Goal: Understand process/instructions: Learn how to perform a task or action

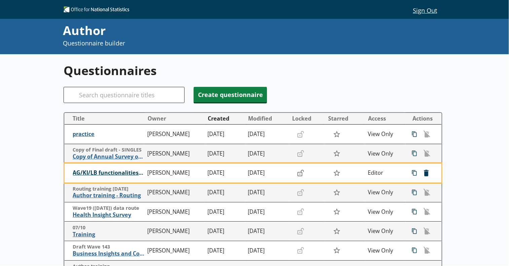
click at [82, 174] on span "AG/KI/LB functionalities training" at bounding box center [109, 172] width 72 height 7
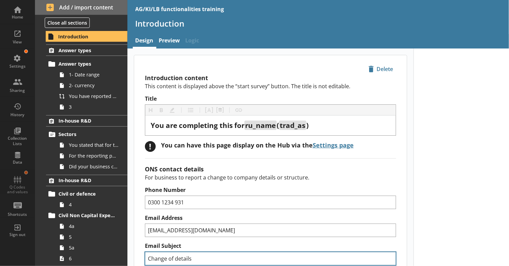
drag, startPoint x: 413, startPoint y: 243, endPoint x: 373, endPoint y: 252, distance: 40.7
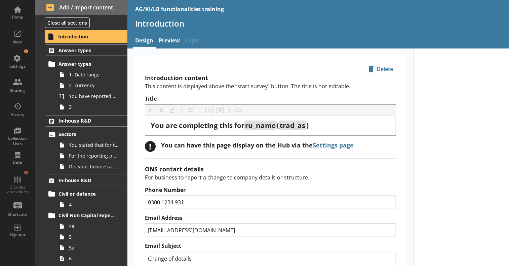
click at [71, 40] on span "Introduction" at bounding box center [87, 36] width 58 height 6
click at [73, 54] on span "Answer types" at bounding box center [87, 50] width 57 height 6
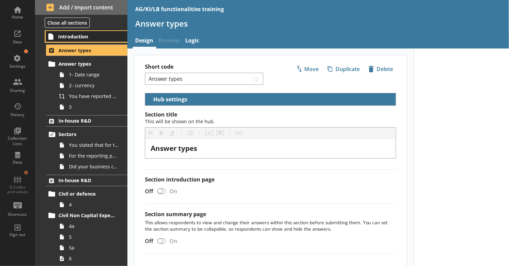
click at [76, 40] on span "Introduction" at bounding box center [87, 36] width 58 height 6
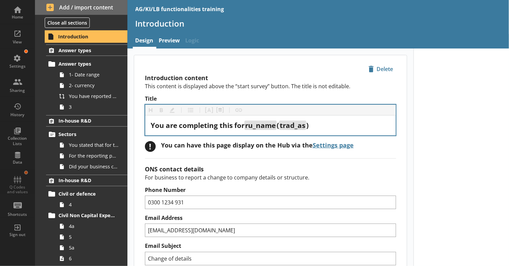
scroll to position [34, 0]
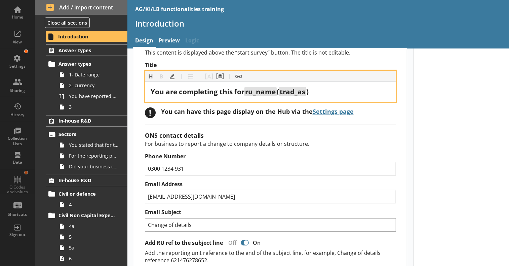
click at [327, 93] on div "You are completing this for ru_name ( trad_as )" at bounding box center [271, 91] width 240 height 9
click at [224, 76] on button "Pipe metadata" at bounding box center [220, 76] width 11 height 11
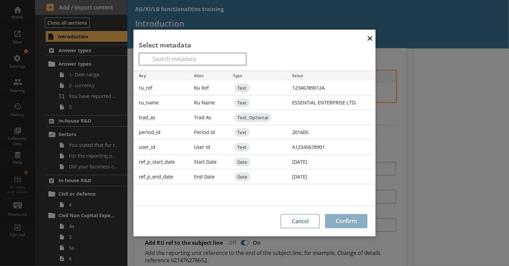
click at [218, 103] on div "Ru Name" at bounding box center [208, 102] width 39 height 15
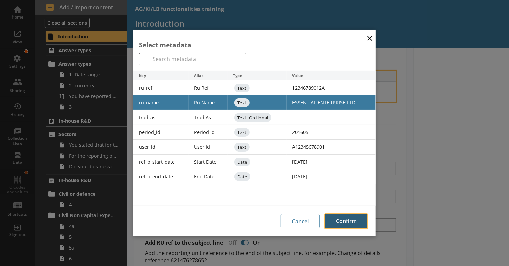
click at [351, 221] on button "Confirm" at bounding box center [346, 221] width 42 height 14
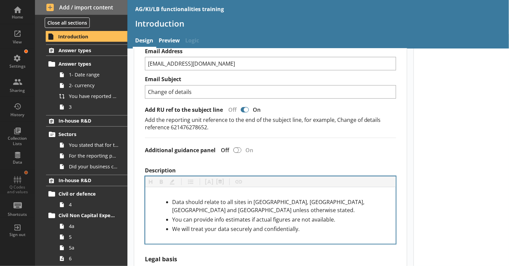
scroll to position [168, 0]
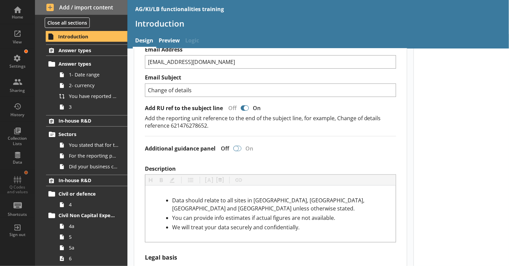
click at [240, 147] on div at bounding box center [238, 148] width 8 height 5
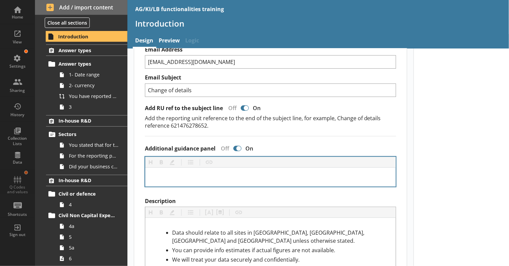
click at [272, 171] on div at bounding box center [270, 177] width 251 height 19
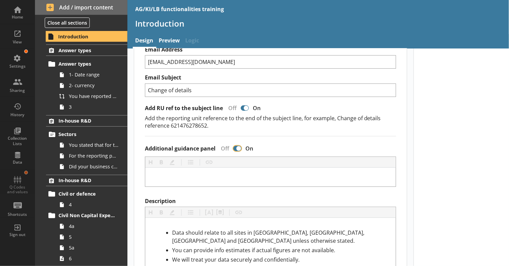
click at [232, 146] on input "Additional guidance panel" at bounding box center [237, 149] width 11 height 12
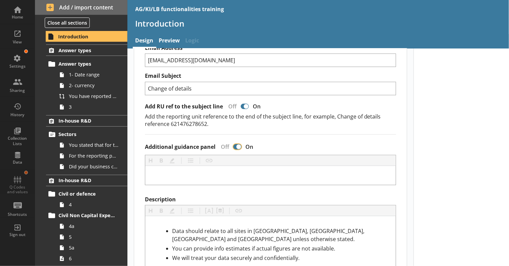
scroll to position [202, 0]
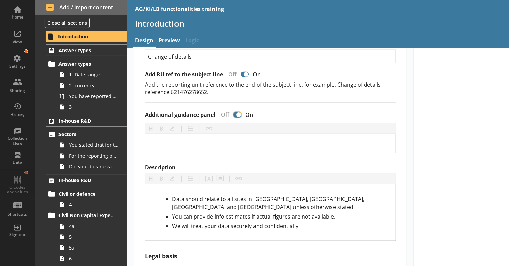
click at [233, 110] on input "Additional guidance panel" at bounding box center [237, 115] width 11 height 12
checkbox input "false"
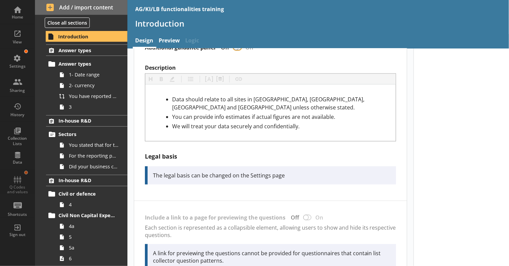
scroll to position [336, 0]
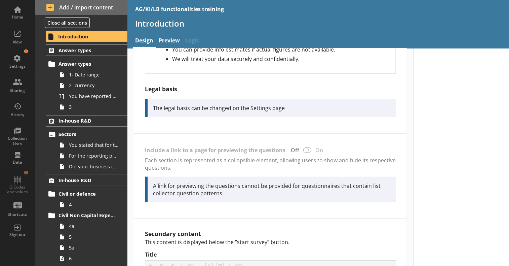
click at [309, 148] on div "Include a link to a page for previewing the questions Off On Each section is re…" at bounding box center [270, 176] width 273 height 85
click at [310, 148] on div "Include a link to a page for previewing the questions Off On Each section is re…" at bounding box center [270, 176] width 273 height 85
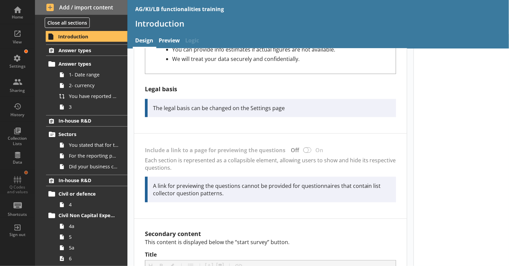
drag, startPoint x: 310, startPoint y: 148, endPoint x: 306, endPoint y: 181, distance: 33.6
click at [306, 182] on div "A link for previewing the questions cannot be provided for questionnaires that …" at bounding box center [272, 189] width 238 height 15
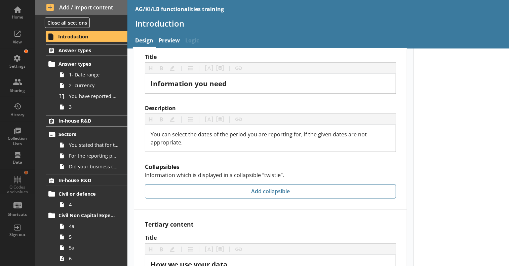
scroll to position [538, 0]
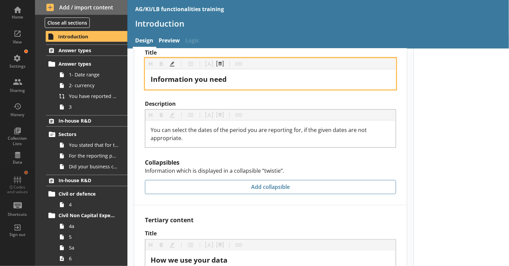
click at [251, 79] on div "Information you need" at bounding box center [271, 79] width 240 height 9
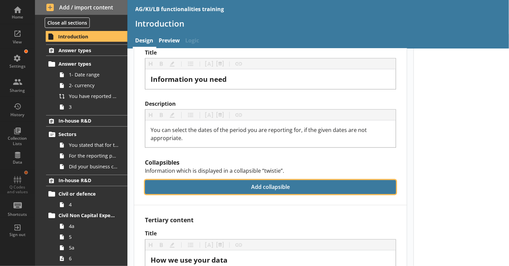
click at [202, 183] on button "Add collapsible" at bounding box center [270, 187] width 251 height 14
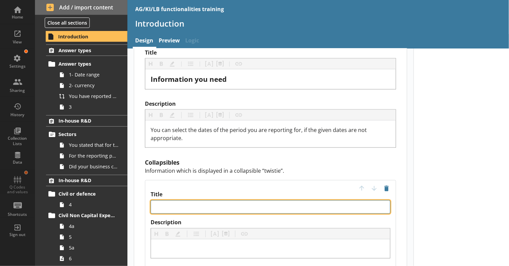
click at [262, 204] on textarea "Title" at bounding box center [271, 206] width 240 height 13
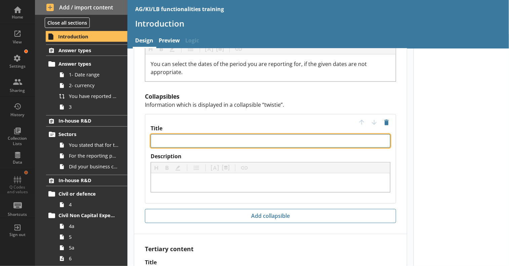
scroll to position [606, 0]
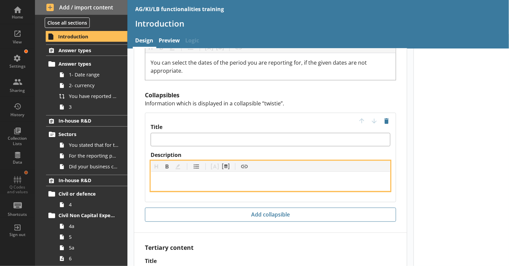
click at [187, 181] on div "Description" at bounding box center [270, 181] width 228 height 8
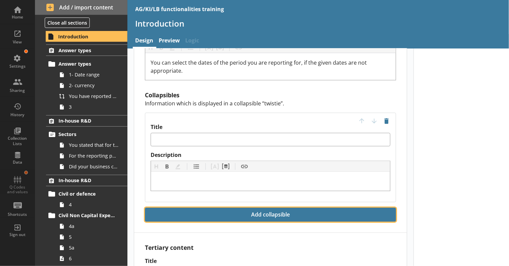
click at [187, 212] on button "Add collapsible" at bounding box center [270, 215] width 251 height 14
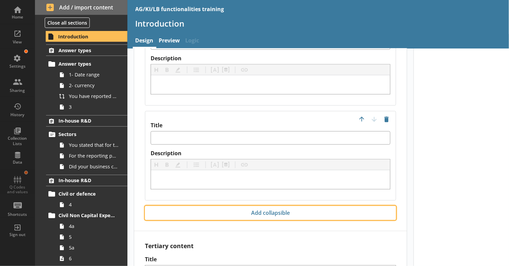
scroll to position [707, 0]
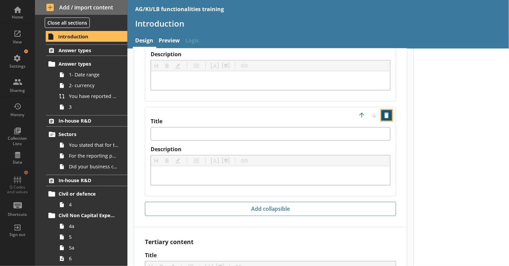
click at [384, 111] on button "Delete" at bounding box center [387, 115] width 11 height 11
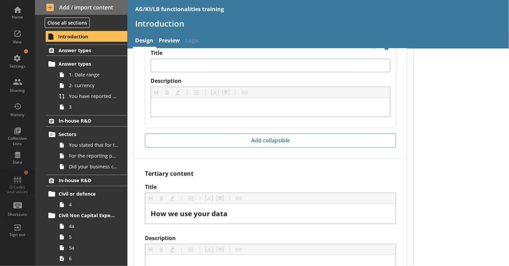
scroll to position [639, 0]
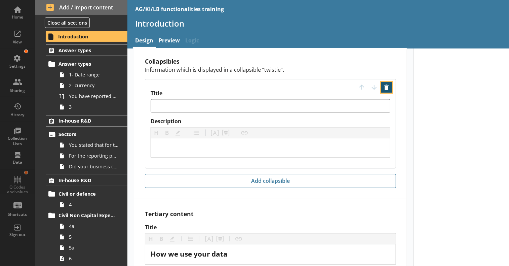
click at [385, 86] on button "Delete" at bounding box center [387, 87] width 11 height 11
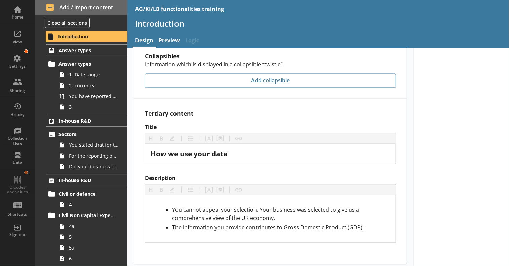
click at [81, 56] on link "Answer types" at bounding box center [86, 49] width 81 height 11
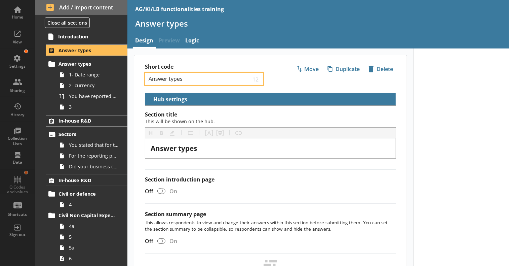
click at [197, 81] on input "Answer types" at bounding box center [199, 79] width 103 height 6
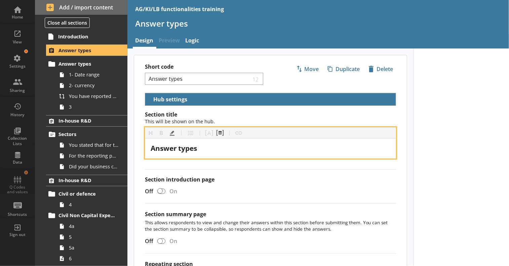
click at [191, 152] on span "Answer types" at bounding box center [174, 147] width 46 height 9
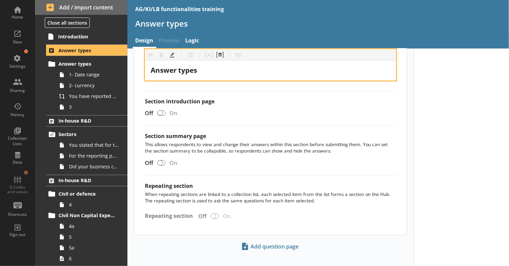
scroll to position [84, 0]
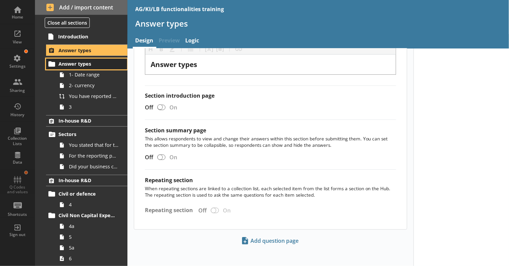
click at [82, 67] on span "Answer types" at bounding box center [87, 64] width 57 height 6
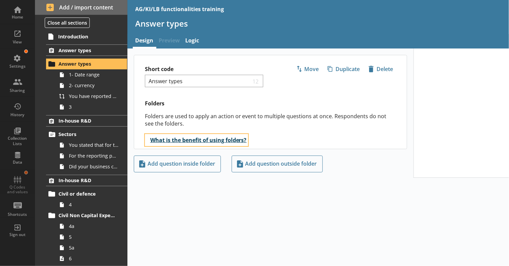
click at [166, 142] on button "What is the benefit of using folders?" at bounding box center [196, 140] width 103 height 12
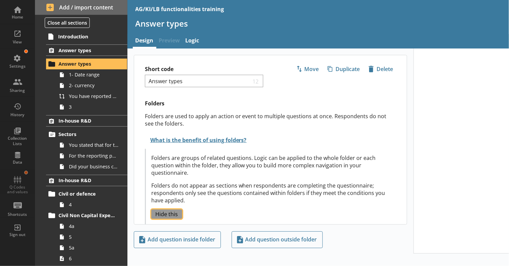
click at [179, 211] on button "Hide this" at bounding box center [166, 214] width 31 height 10
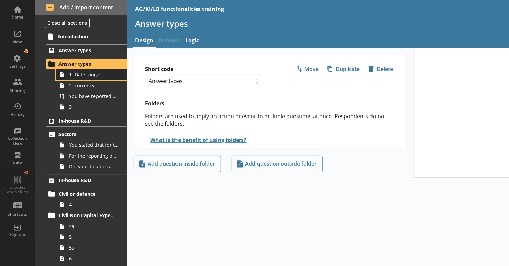
click at [83, 78] on span "1- Date range" at bounding box center [93, 74] width 49 height 6
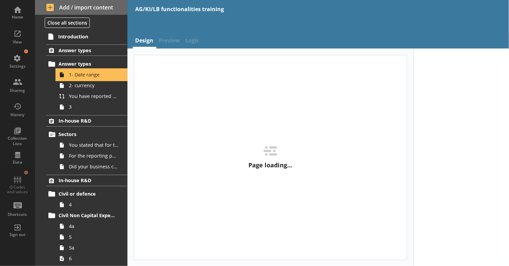
type textarea "x"
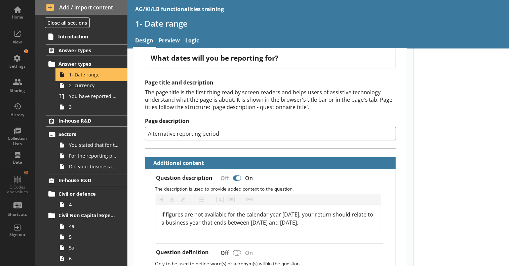
scroll to position [34, 0]
